Goal: Task Accomplishment & Management: Use online tool/utility

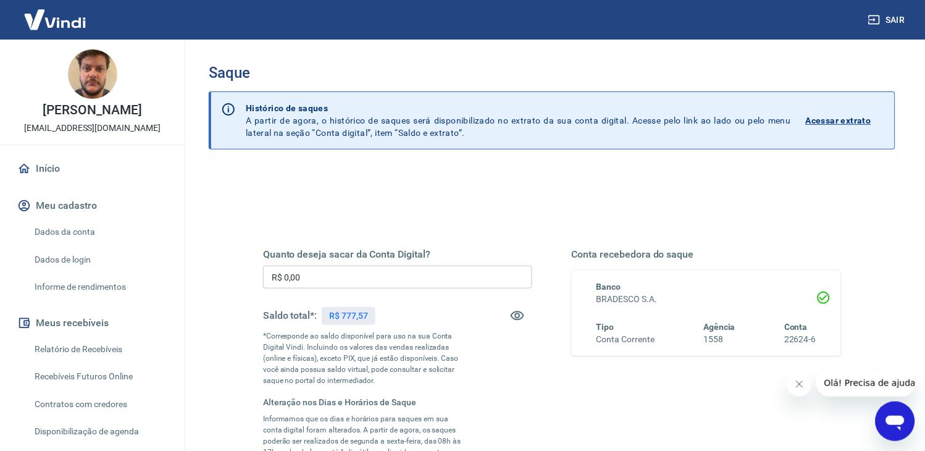
click at [414, 278] on input "R$ 0,00" at bounding box center [397, 276] width 269 height 23
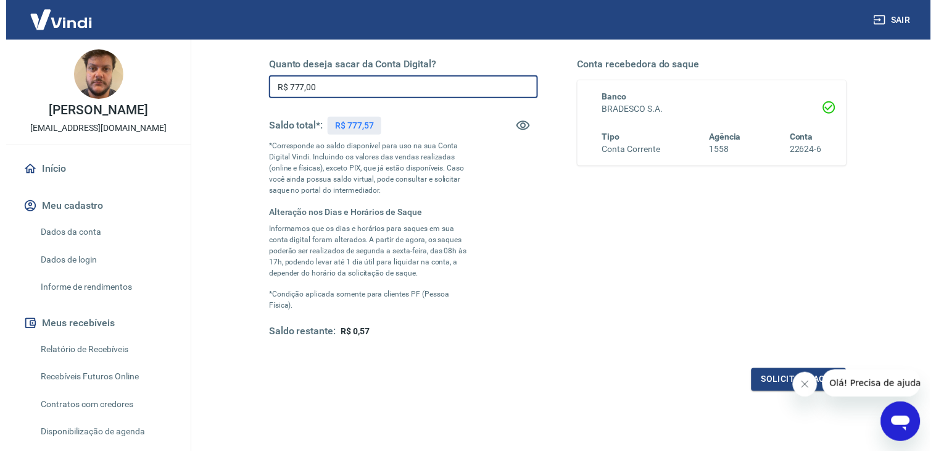
scroll to position [274, 0]
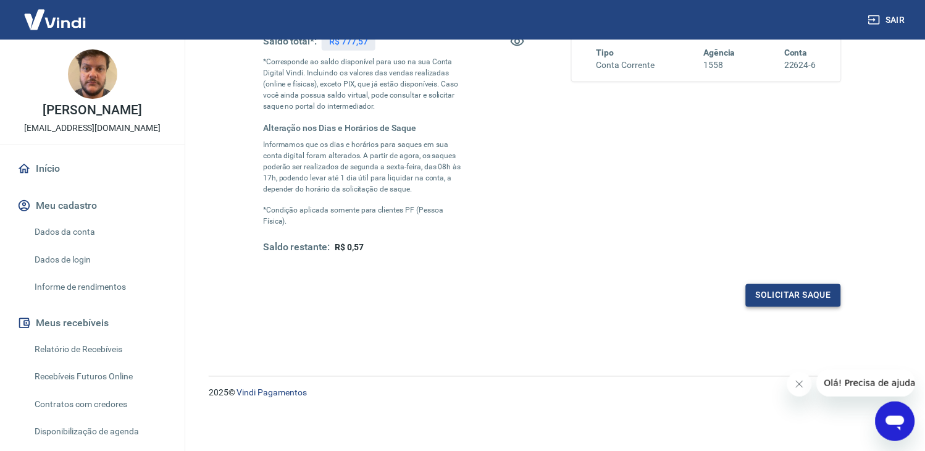
type input "R$ 777,00"
click at [822, 304] on button "Solicitar saque" at bounding box center [793, 295] width 95 height 23
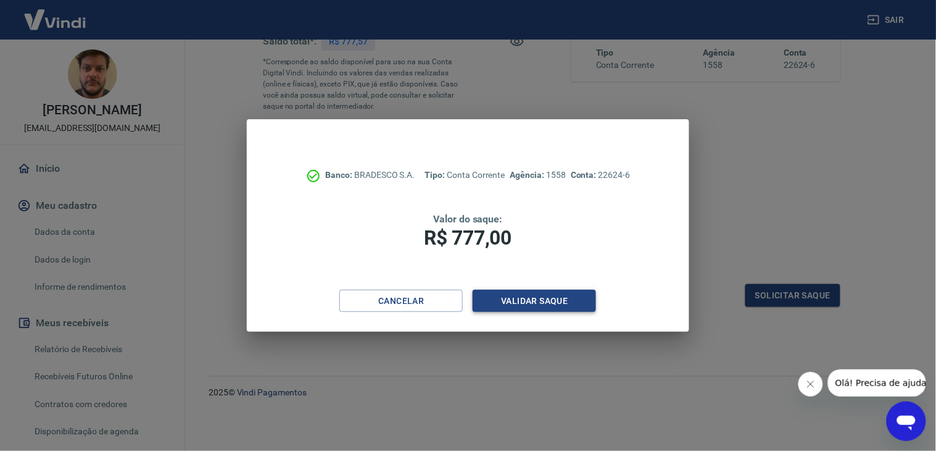
click at [550, 296] on button "Validar saque" at bounding box center [534, 301] width 123 height 23
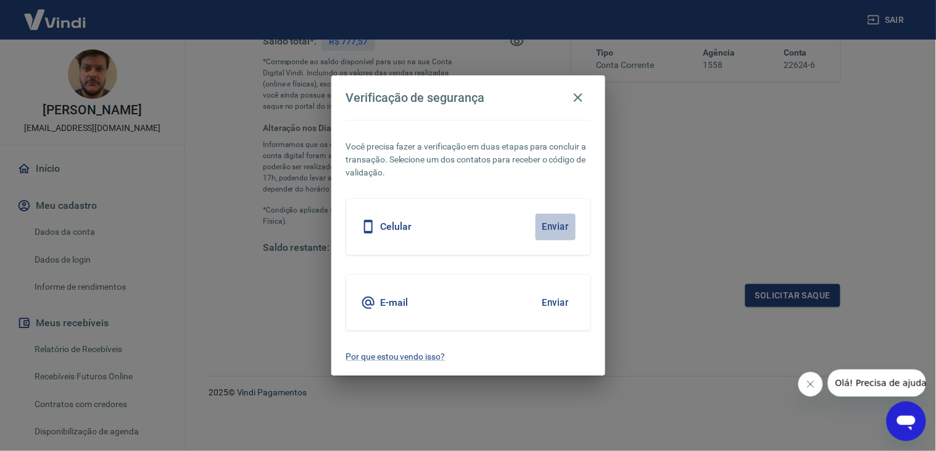
click at [559, 228] on button "Enviar" at bounding box center [556, 227] width 40 height 26
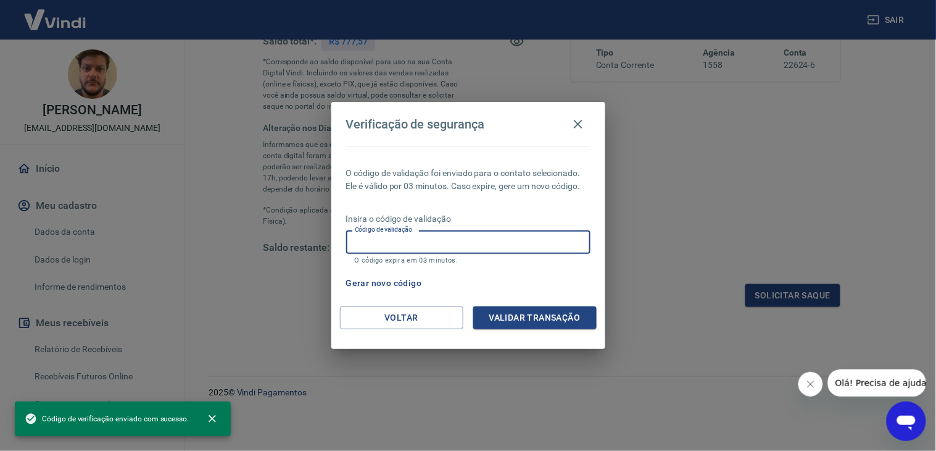
click at [544, 250] on input "Código de validação" at bounding box center [468, 241] width 244 height 23
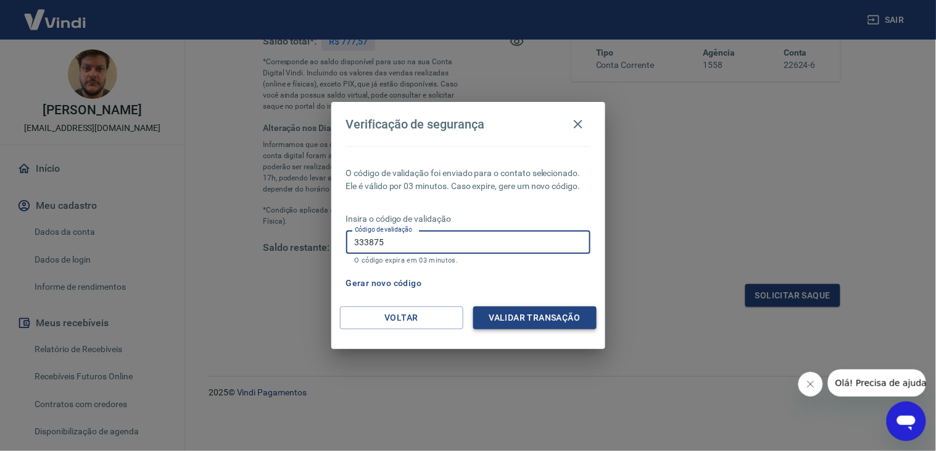
type input "333875"
click at [528, 317] on button "Validar transação" at bounding box center [534, 317] width 123 height 23
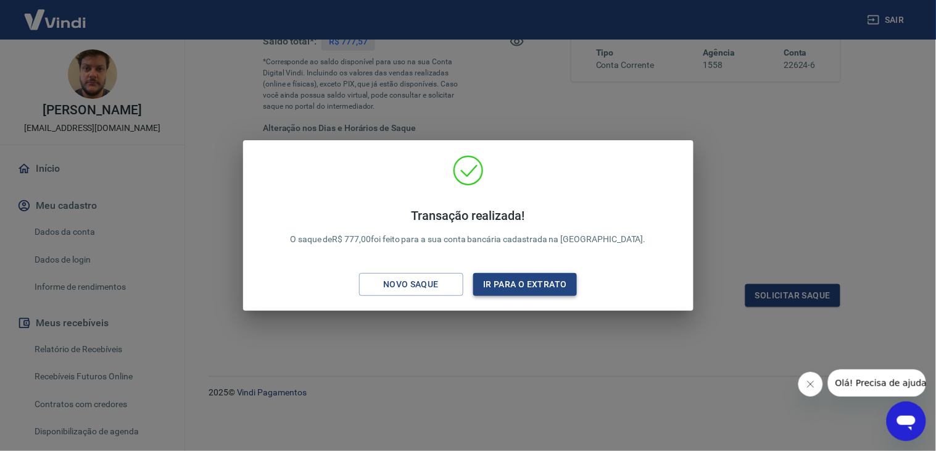
click at [492, 285] on button "Ir para o extrato" at bounding box center [525, 284] width 104 height 23
